Goal: Navigation & Orientation: Understand site structure

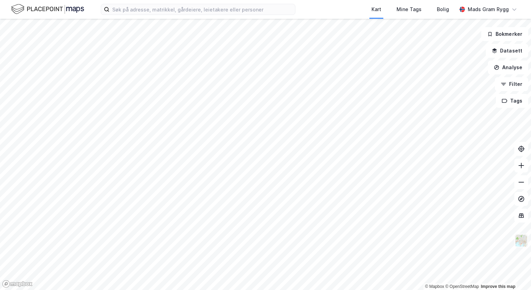
click at [523, 242] on img at bounding box center [521, 240] width 13 height 13
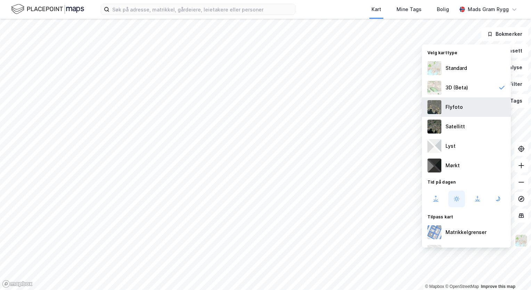
click at [458, 105] on div "Flyfoto" at bounding box center [453, 107] width 17 height 8
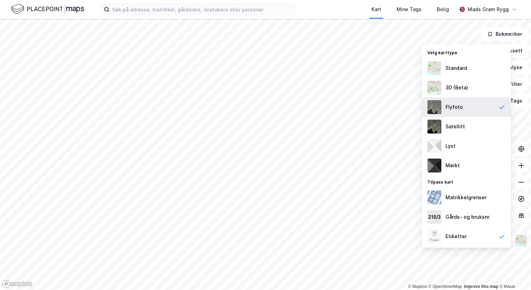
click at [457, 107] on div "Flyfoto" at bounding box center [453, 107] width 17 height 8
click at [498, 106] on icon at bounding box center [501, 107] width 7 height 7
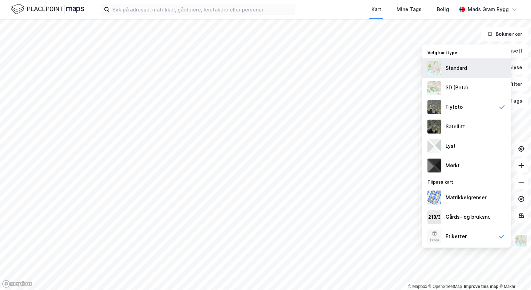
click at [463, 70] on div "Standard" at bounding box center [456, 68] width 22 height 8
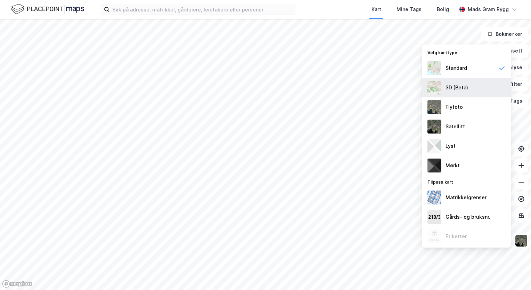
click at [458, 86] on div "3D (Beta)" at bounding box center [456, 87] width 23 height 8
